Goal: Information Seeking & Learning: Learn about a topic

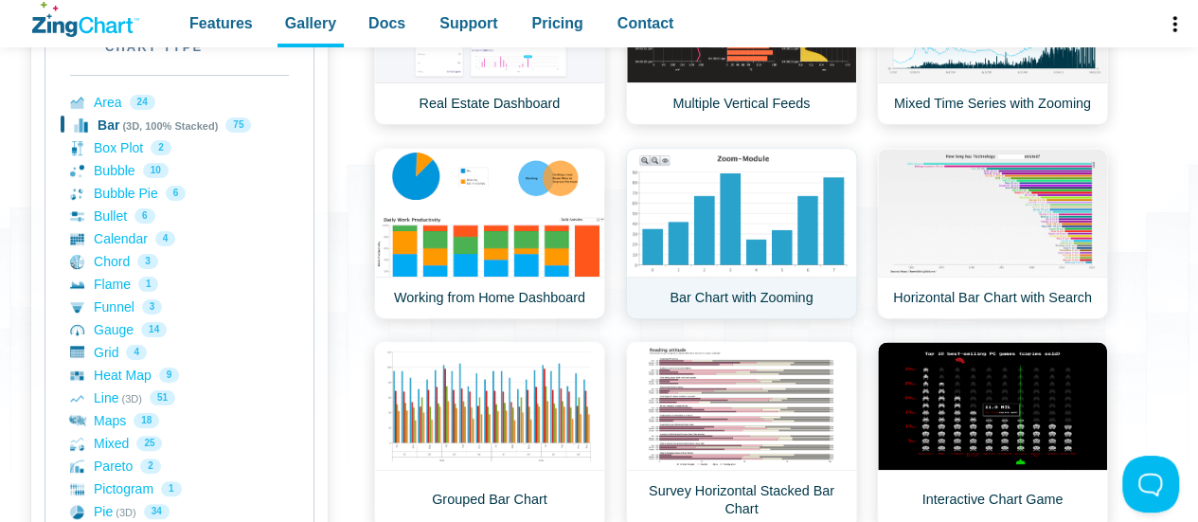
click at [680, 209] on link "Bar Chart with Zooming" at bounding box center [741, 233] width 231 height 171
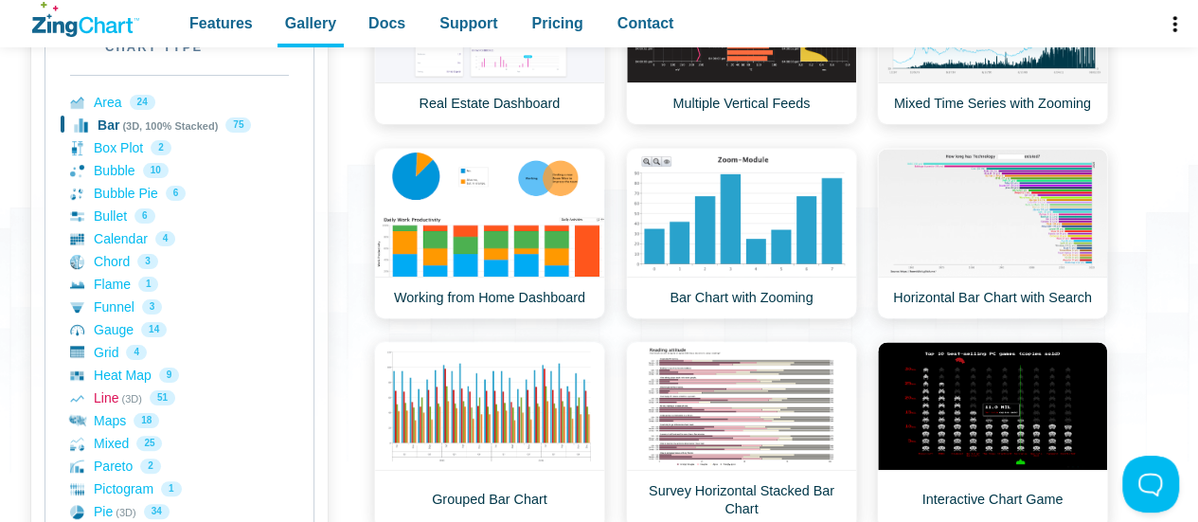
click at [108, 405] on link "Line (3D) 51" at bounding box center [179, 398] width 219 height 23
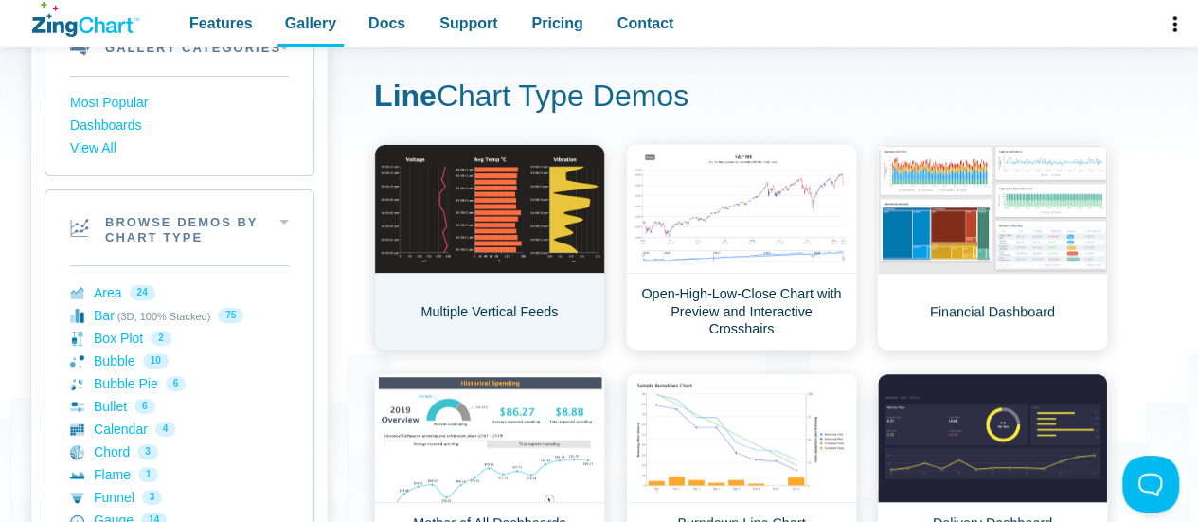
scroll to position [135, 0]
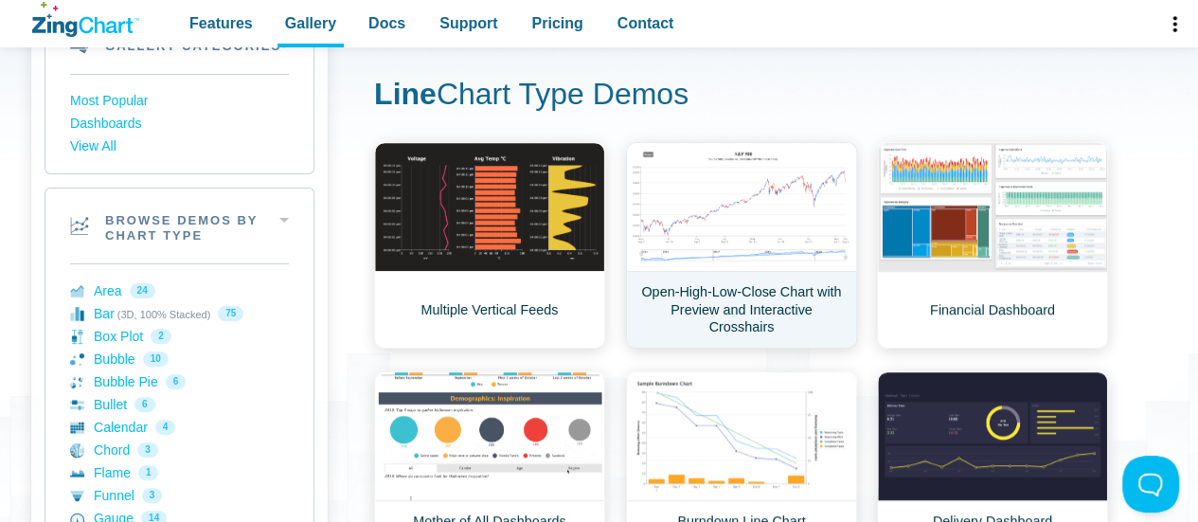
click at [733, 207] on link "Open-High-Low-Close Chart with Preview and Interactive Crosshairs" at bounding box center [741, 245] width 231 height 207
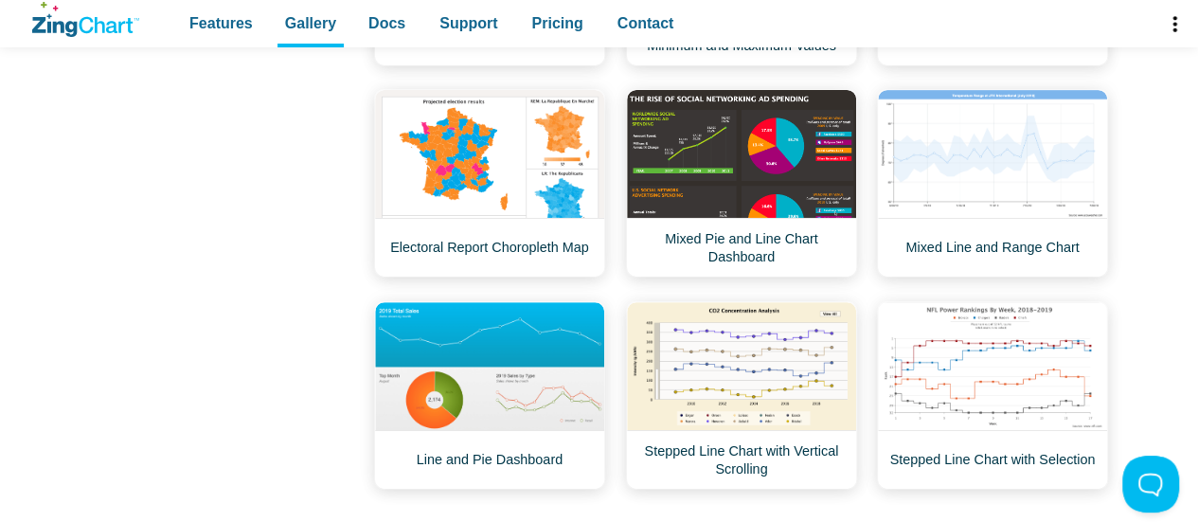
scroll to position [3256, 0]
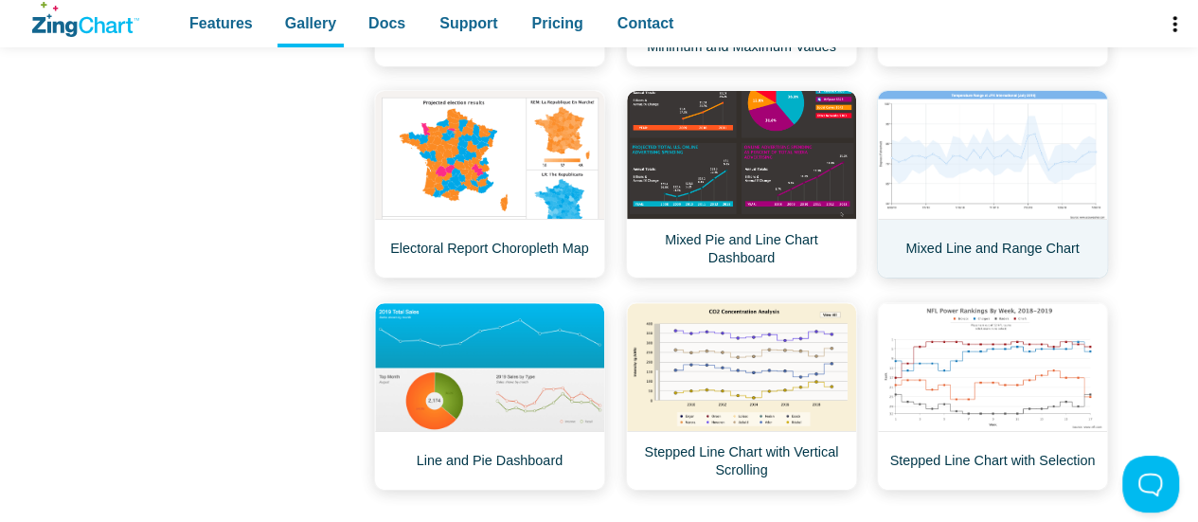
click at [976, 132] on link "Mixed Line and Range Chart" at bounding box center [992, 184] width 231 height 189
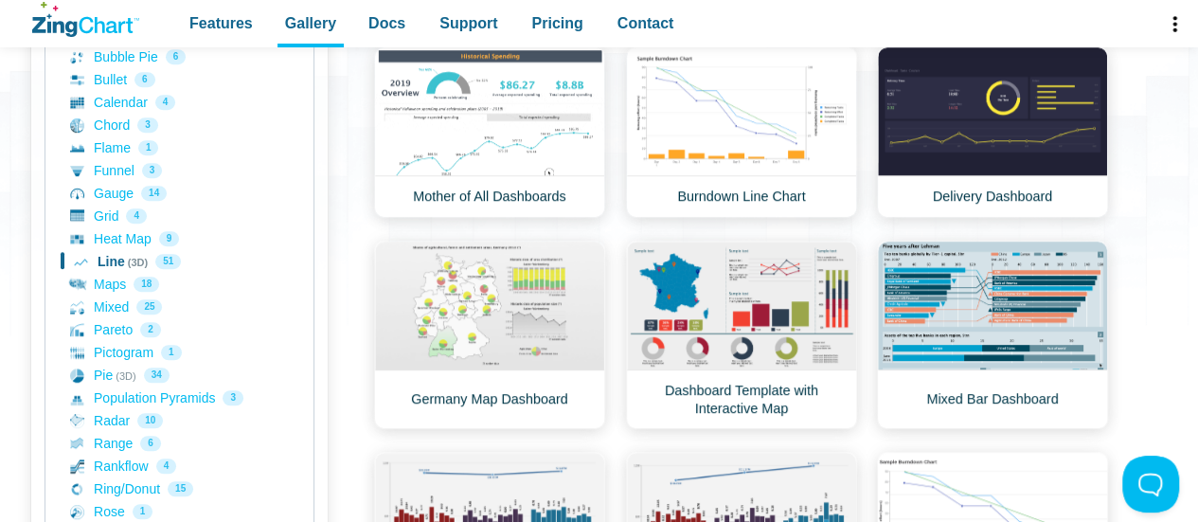
scroll to position [0, 0]
